Goal: Task Accomplishment & Management: Complete application form

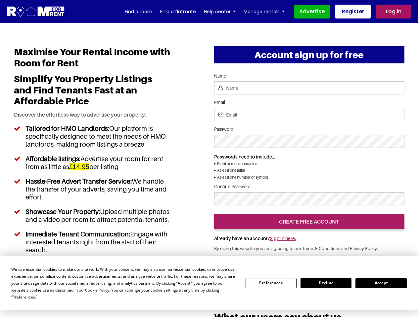
click at [209, 159] on div "Account sign up for free Continue with Amazon Continue with google Name Email P…" at bounding box center [309, 228] width 200 height 365
click at [98, 290] on span "Cookie Policy" at bounding box center [97, 291] width 24 height 6
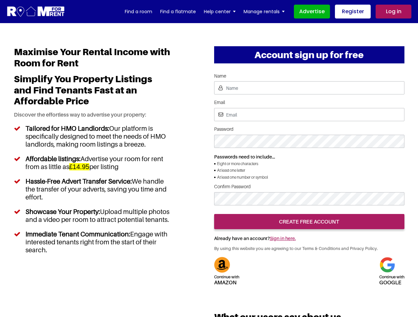
click at [24, 297] on div "Maximise Your Rental Income with Room for Rent Simplify You Property Listings a…" at bounding box center [92, 231] width 167 height 371
click at [271, 283] on div "Continue with Amazon Continue with google" at bounding box center [309, 271] width 190 height 28
click at [326, 283] on div "Continue with Amazon Continue with google" at bounding box center [309, 271] width 190 height 28
click at [381, 283] on h5 "Continue with google" at bounding box center [391, 279] width 25 height 12
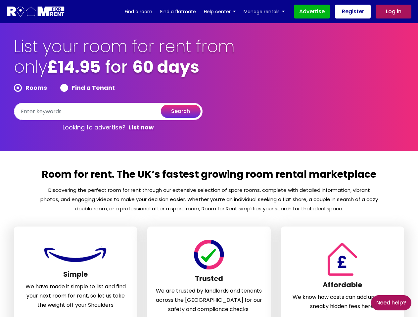
click at [209, 159] on section "Room for rent. The UK’s fastest growing room rental marketplace Discovering the…" at bounding box center [209, 263] width 418 height 224
click at [108, 102] on form "Rooms Find a Tenant search" at bounding box center [108, 102] width 188 height 36
click at [0, 86] on section "List your room for rent from only £14.95 for 60 days Rooms Find a Tenant search…" at bounding box center [209, 87] width 418 height 128
